Goal: Find contact information: Find contact information

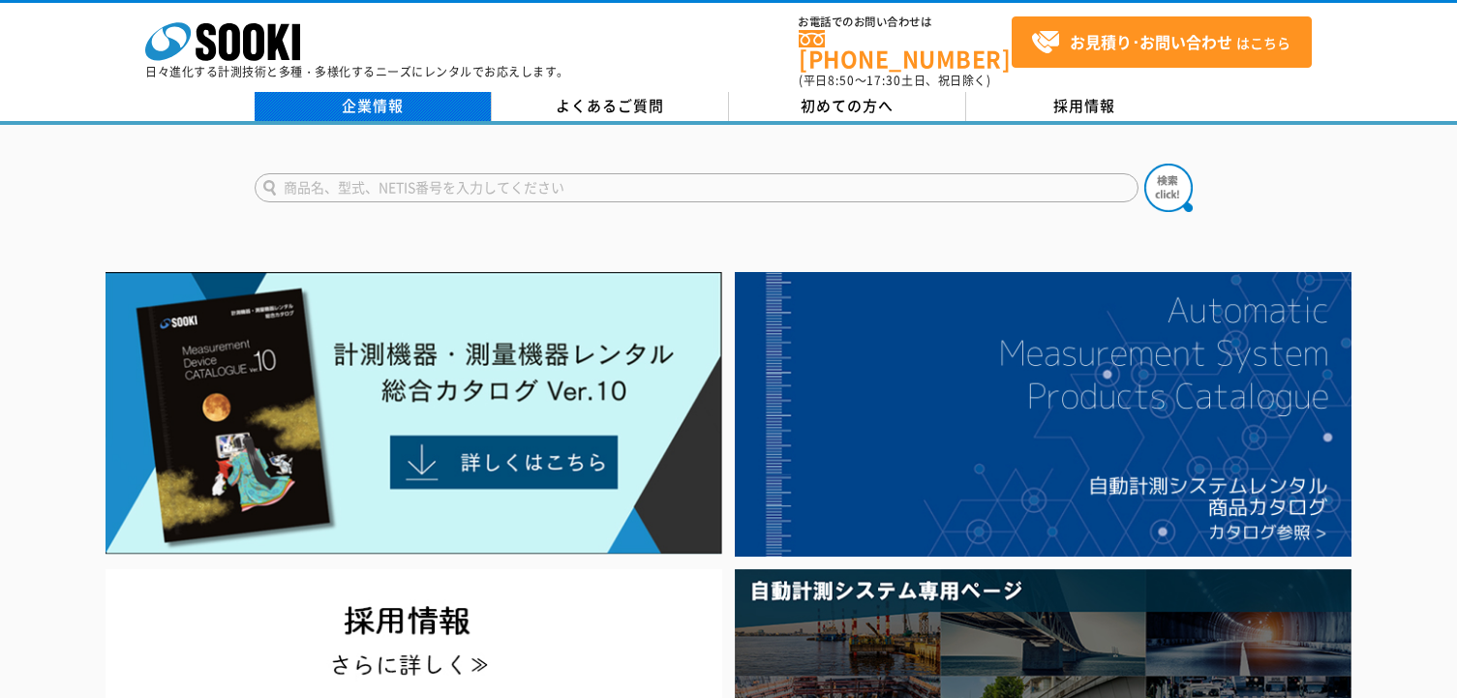
click at [367, 101] on link "企業情報" at bounding box center [373, 106] width 237 height 29
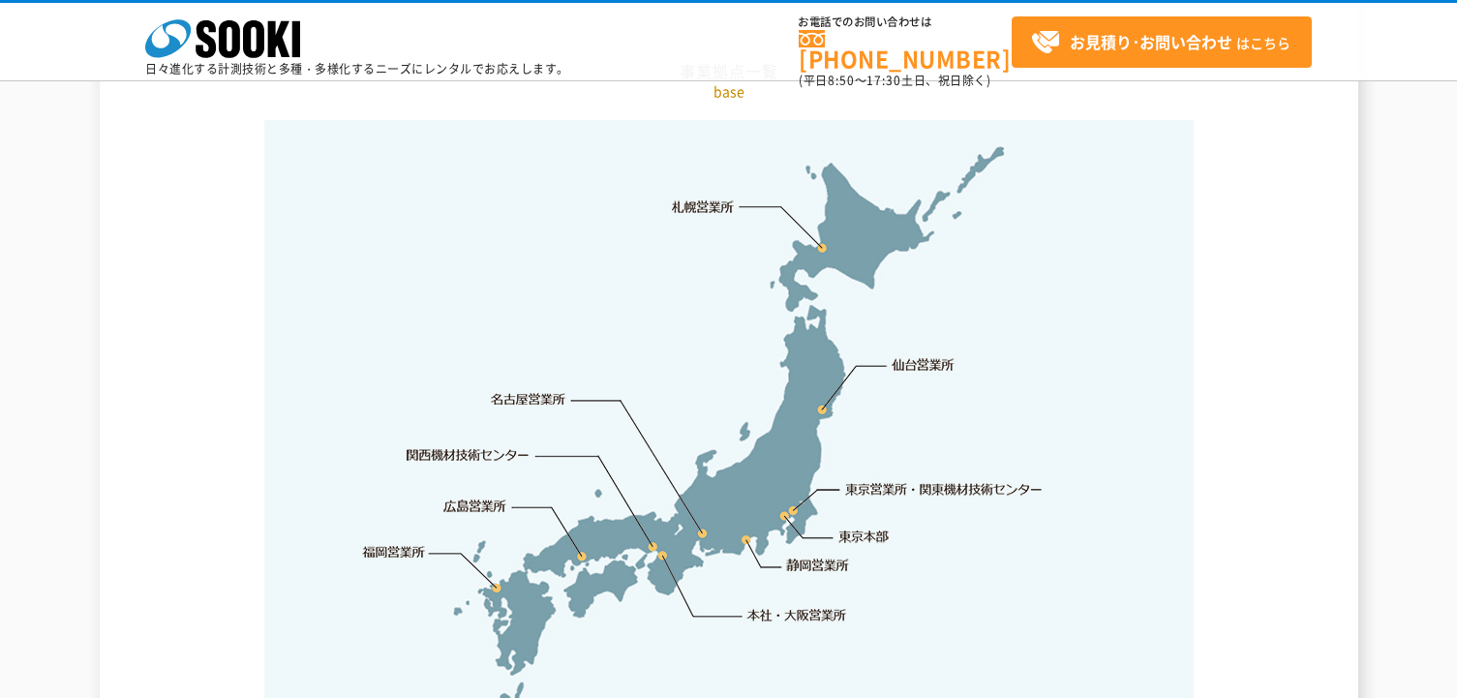
scroll to position [4163, 0]
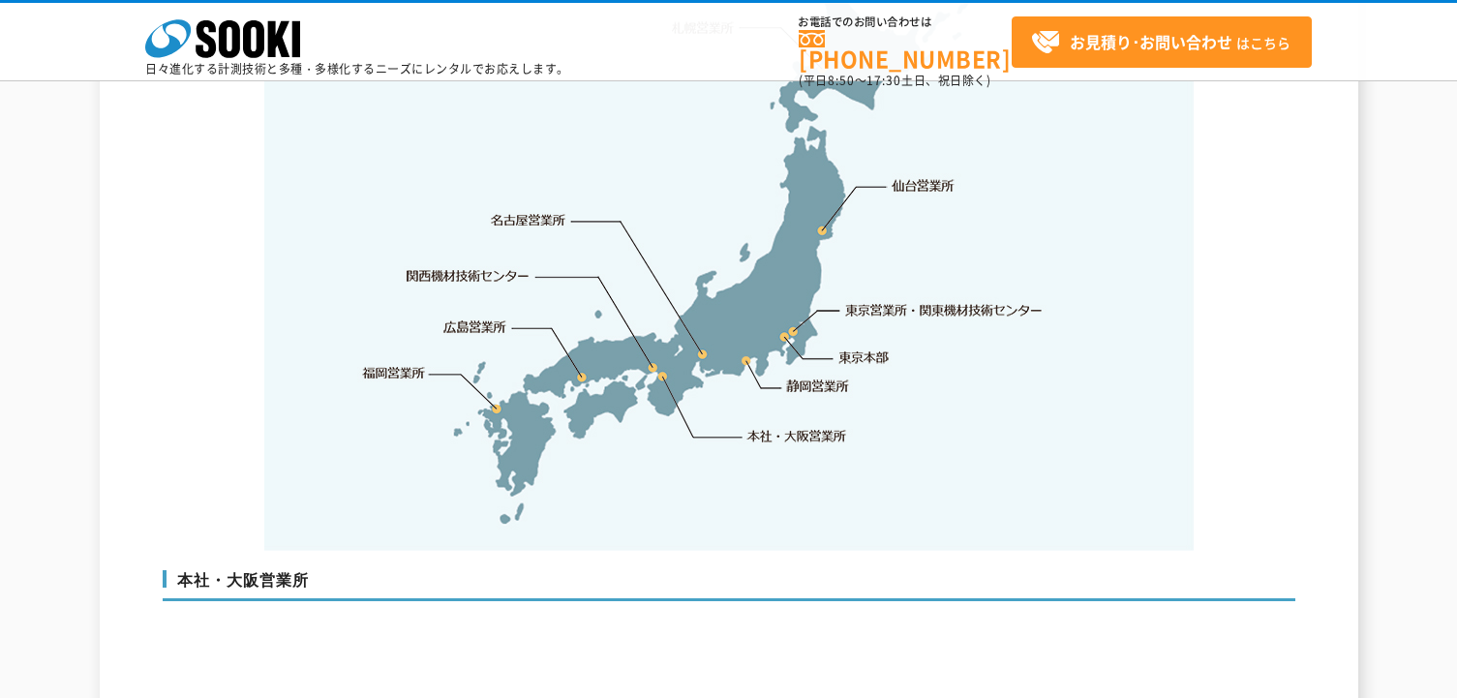
click at [934, 300] on link "東京営業所・関東機材技術センター" at bounding box center [945, 309] width 198 height 19
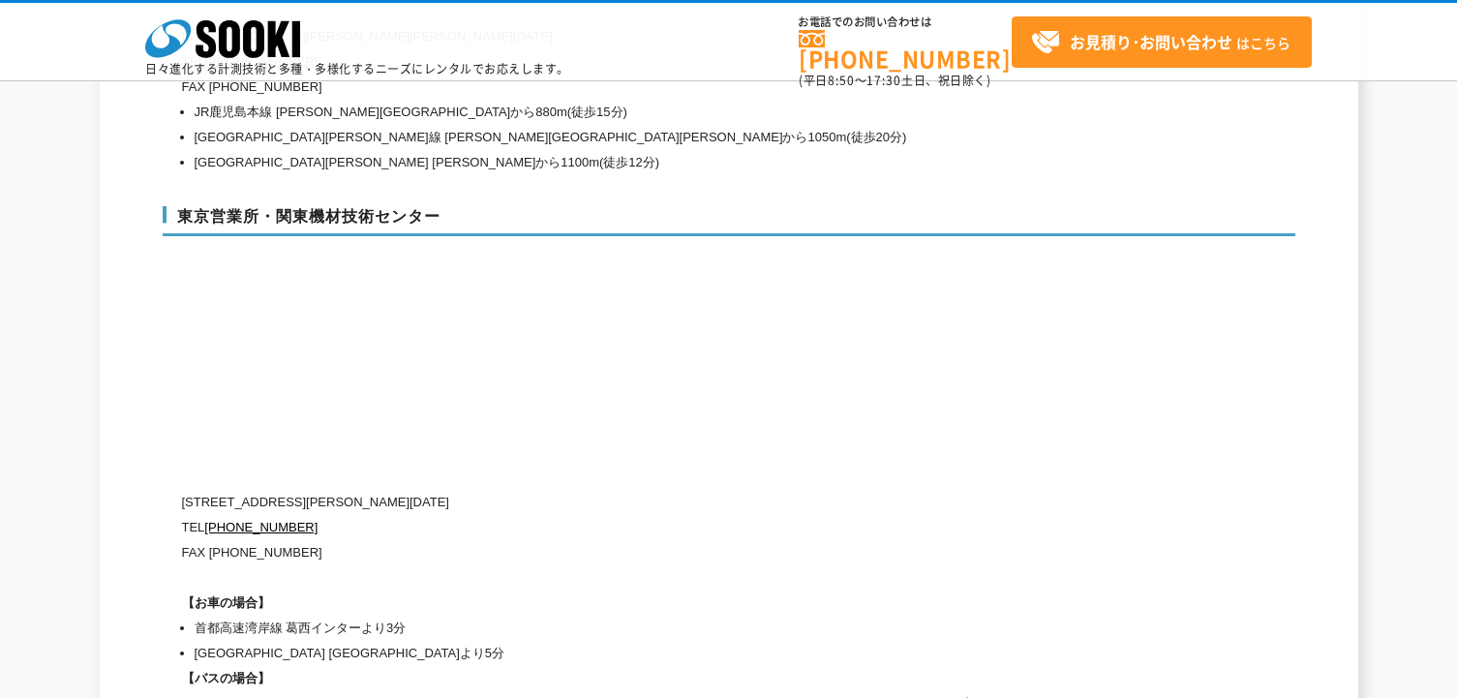
scroll to position [7987, 0]
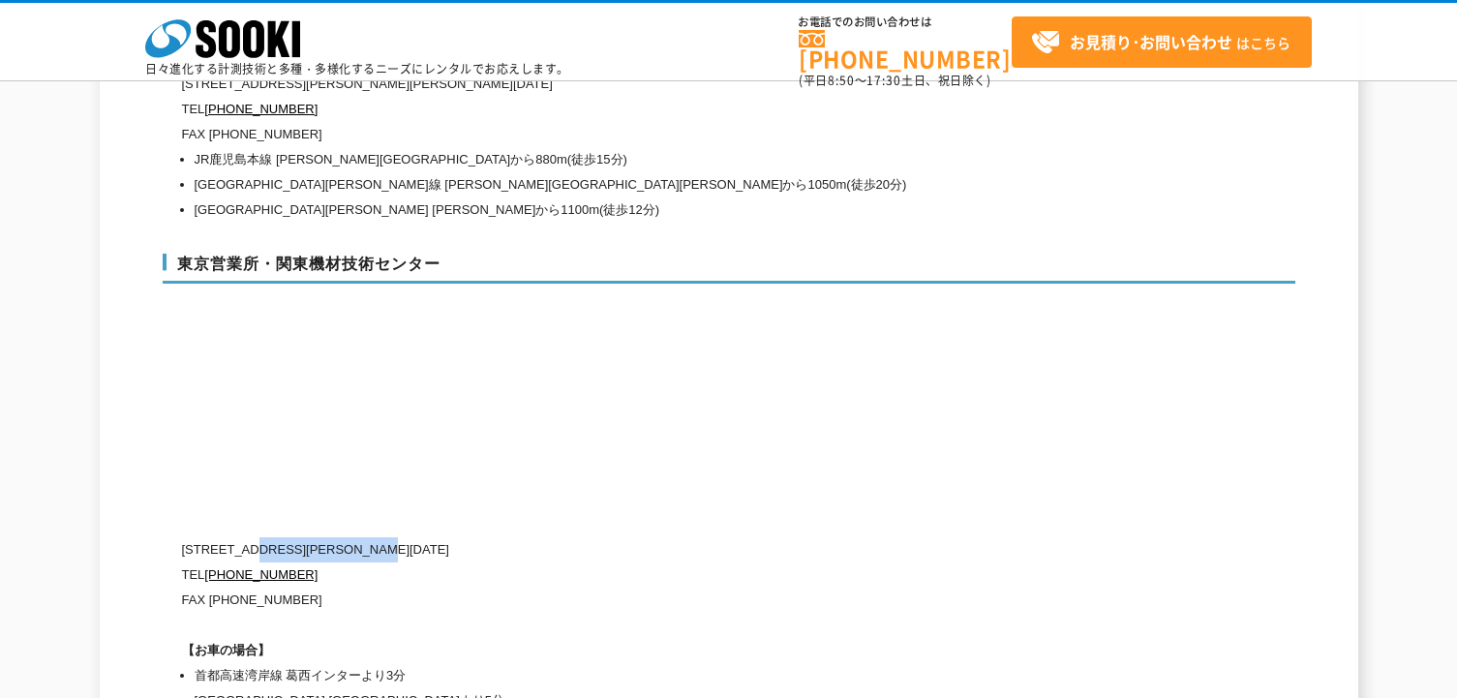
drag, startPoint x: 442, startPoint y: 514, endPoint x: 285, endPoint y: 502, distance: 157.4
click at [263, 537] on p "〒134-0086 東京都江戸川区臨海町2-3-18" at bounding box center [646, 549] width 929 height 25
copy p "東京都江戸川区臨海町2-3-18"
